Goal: Transaction & Acquisition: Purchase product/service

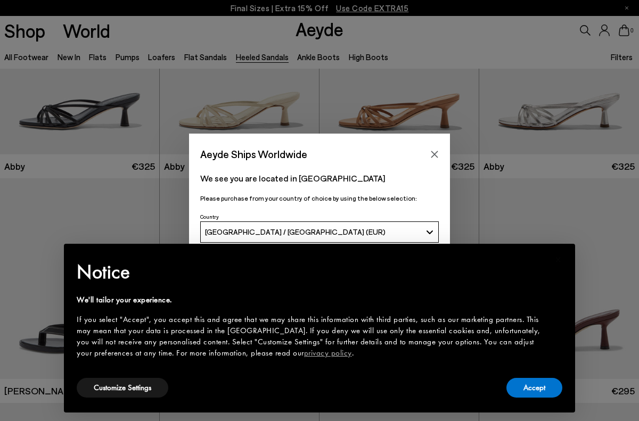
scroll to position [199, 0]
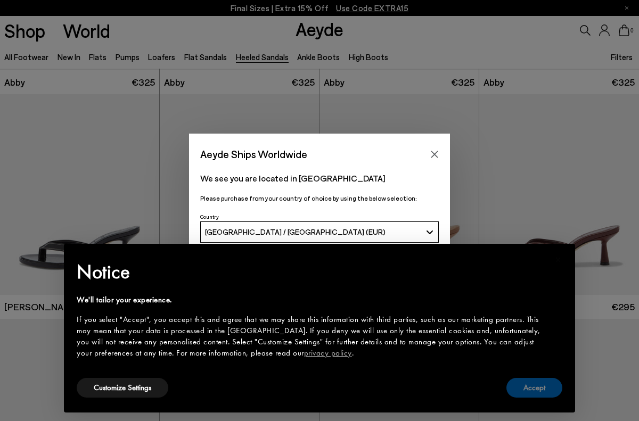
click at [533, 390] on button "Accept" at bounding box center [535, 388] width 56 height 20
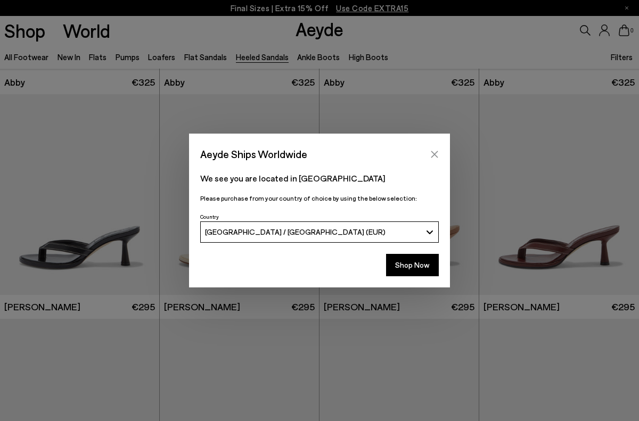
click at [435, 155] on icon "Close" at bounding box center [435, 154] width 7 height 7
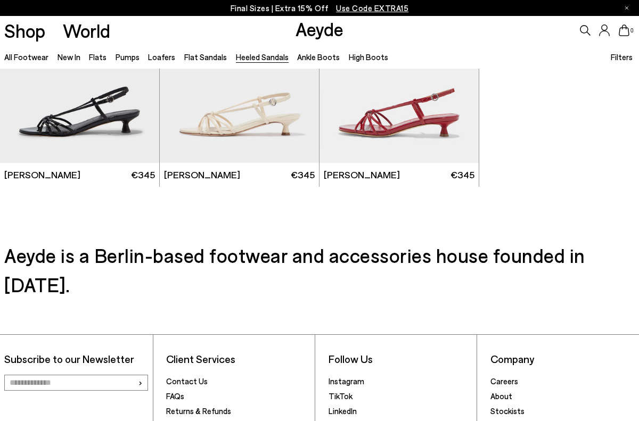
scroll to position [2205, 0]
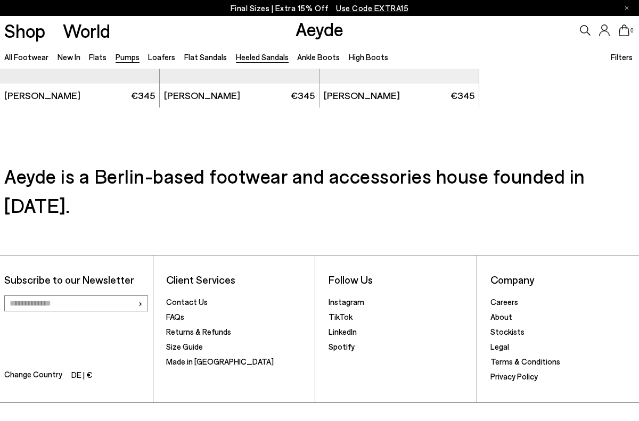
click at [127, 58] on link "Pumps" at bounding box center [128, 57] width 24 height 10
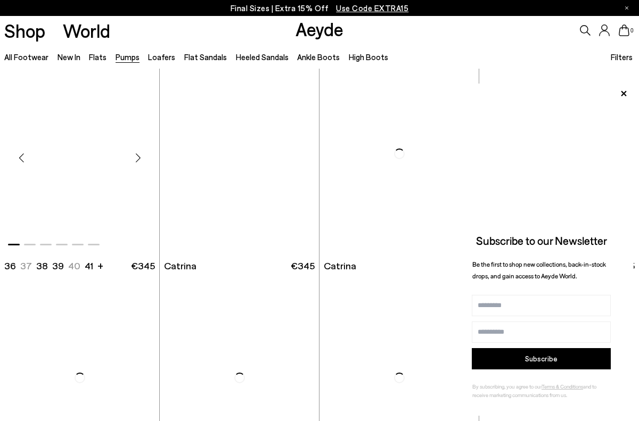
scroll to position [2243, 0]
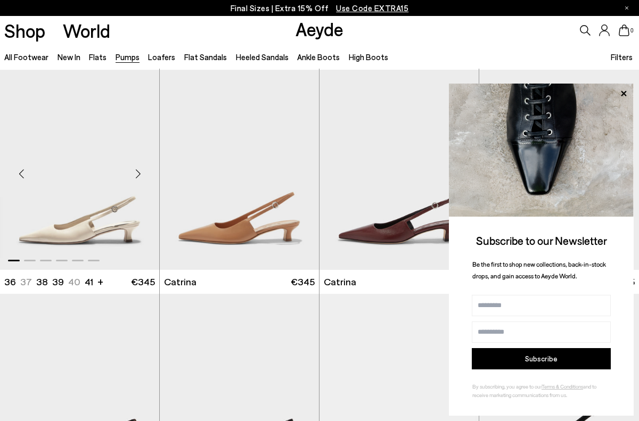
click at [142, 177] on div "Next slide" at bounding box center [138, 174] width 32 height 32
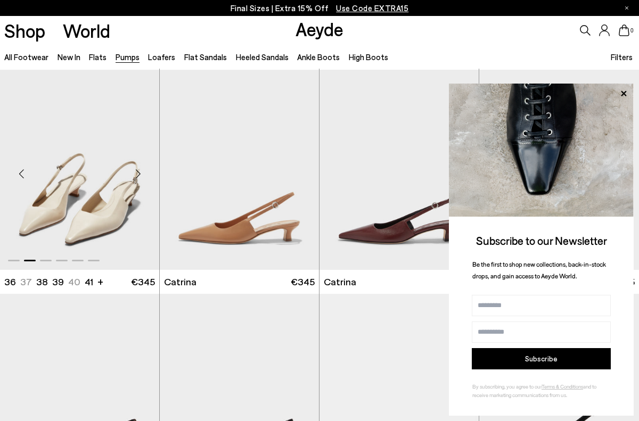
click at [141, 176] on div "Next slide" at bounding box center [138, 174] width 32 height 32
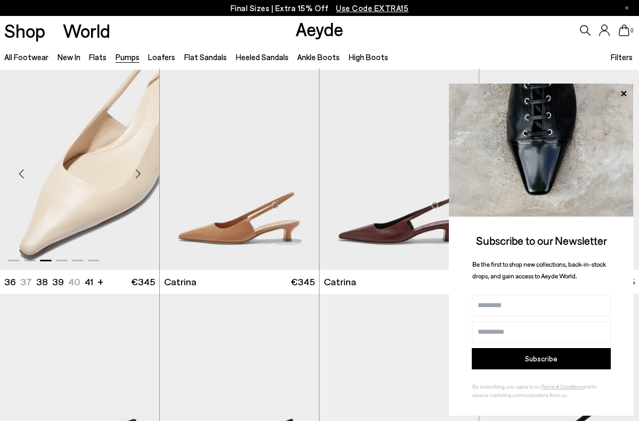
click at [141, 176] on div "Next slide" at bounding box center [138, 174] width 32 height 32
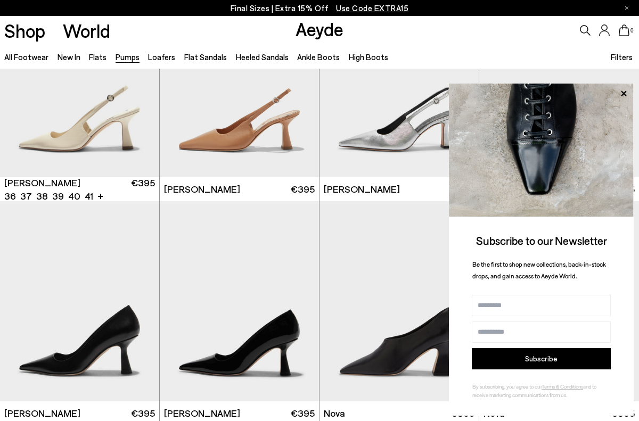
scroll to position [2815, 0]
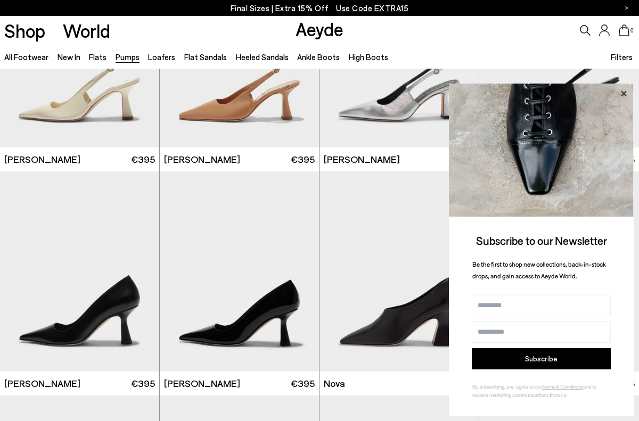
click at [623, 90] on icon at bounding box center [624, 94] width 14 height 14
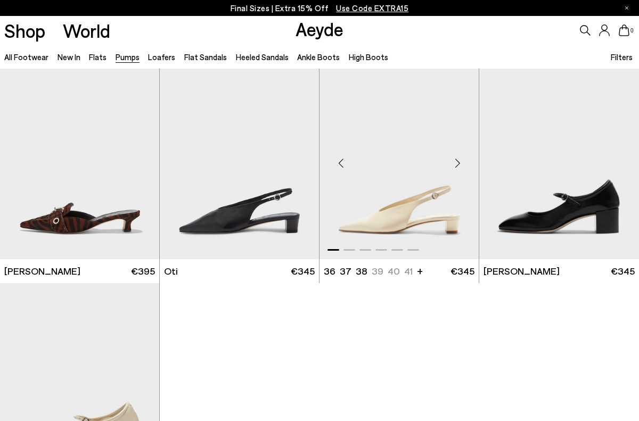
scroll to position [3587, 0]
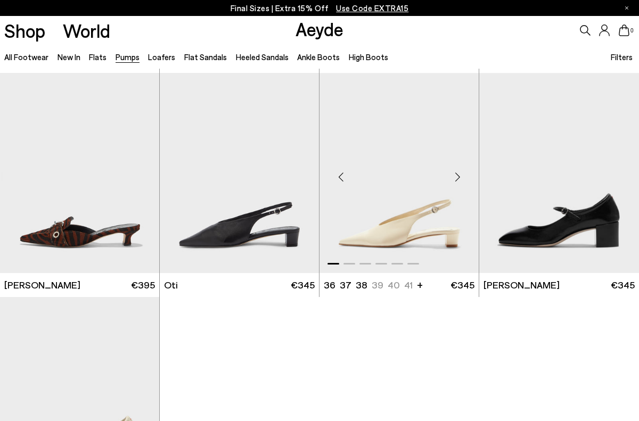
click at [384, 124] on img "1 / 6" at bounding box center [399, 173] width 159 height 200
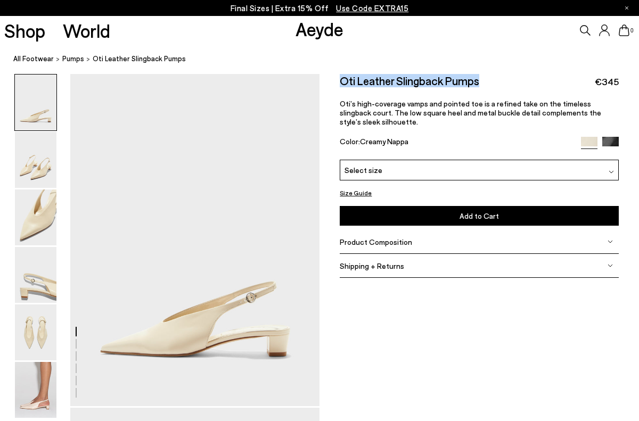
drag, startPoint x: 339, startPoint y: 81, endPoint x: 482, endPoint y: 82, distance: 142.8
click at [482, 82] on div "Size Guide Shoes Belt Our shoes come in European sizing. The easiest way to mea…" at bounding box center [480, 182] width 320 height 217
copy h2 "Oti Leather Slingback Pumps"
